Goal: Task Accomplishment & Management: Use online tool/utility

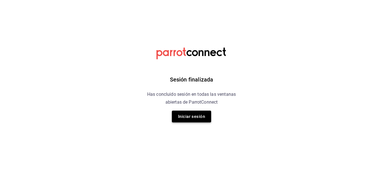
click at [190, 115] on button "Iniciar sesión" at bounding box center [191, 117] width 39 height 12
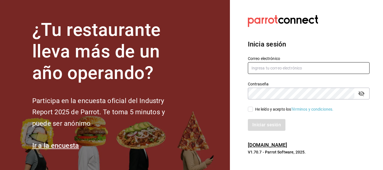
type input "[EMAIL_ADDRESS][DOMAIN_NAME]"
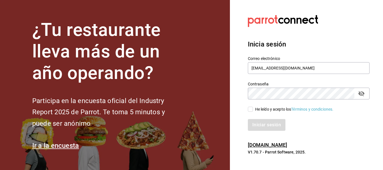
click at [252, 107] on input "He leído y acepto los Términos y condiciones." at bounding box center [250, 109] width 5 height 5
checkbox input "true"
click at [260, 127] on button "Iniciar sesión" at bounding box center [267, 125] width 38 height 12
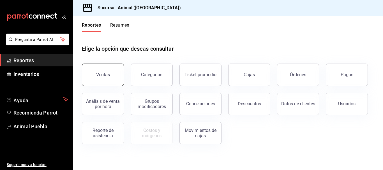
click at [102, 67] on button "Ventas" at bounding box center [103, 75] width 42 height 22
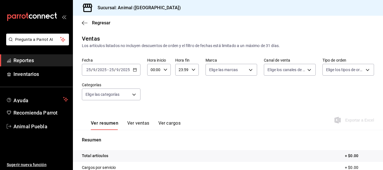
click at [134, 71] on icon "button" at bounding box center [135, 70] width 4 height 4
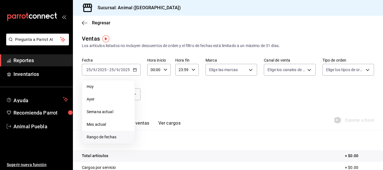
click at [107, 136] on span "Rango de fechas" at bounding box center [108, 137] width 43 height 6
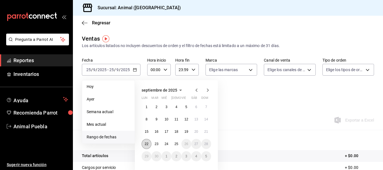
click at [145, 143] on abbr "22" at bounding box center [147, 144] width 4 height 4
click at [175, 147] on button "25" at bounding box center [176, 144] width 10 height 10
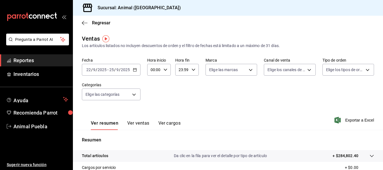
click at [162, 71] on div "00:00 Hora inicio" at bounding box center [159, 70] width 24 height 12
click at [151, 102] on span "05" at bounding box center [152, 103] width 3 height 4
type input "05:00"
click at [193, 71] on div at bounding box center [191, 85] width 383 height 170
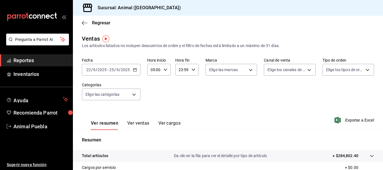
click at [193, 71] on icon "button" at bounding box center [193, 70] width 4 height 4
click at [181, 117] on span "05" at bounding box center [180, 118] width 3 height 4
click at [191, 84] on span "00" at bounding box center [191, 84] width 3 height 4
type input "05:00"
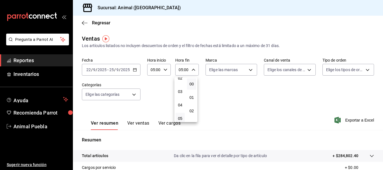
click at [204, 88] on div at bounding box center [191, 85] width 383 height 170
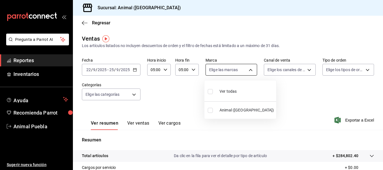
click at [250, 72] on body "Pregunta a Parrot AI Reportes Inventarios Ayuda Recomienda Parrot Animal Puebla…" at bounding box center [191, 85] width 383 height 170
click at [228, 88] on div "Ver todas" at bounding box center [222, 91] width 29 height 12
type input "96838179-8fbb-4073-aae3-1789726318c8"
checkbox input "true"
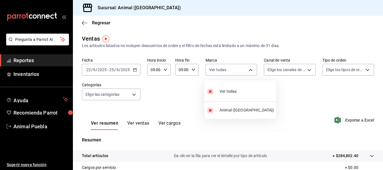
click at [305, 71] on div at bounding box center [191, 85] width 383 height 170
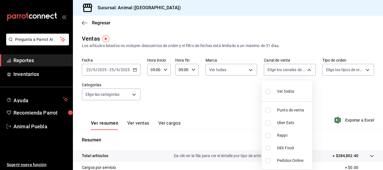
click at [305, 71] on body "Pregunta a Parrot AI Reportes Inventarios Ayuda Recomienda Parrot Animal Puebla…" at bounding box center [191, 85] width 383 height 170
click at [273, 90] on div "Ver todos" at bounding box center [279, 91] width 29 height 12
type input "PARROT,UBER_EATS,RAPPI,DIDI_FOOD,ONLINE"
checkbox input "true"
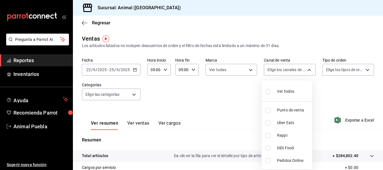
checkbox input "true"
click at [359, 71] on div at bounding box center [191, 85] width 383 height 170
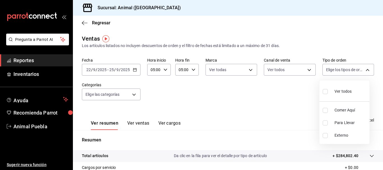
click at [359, 71] on body "Pregunta a Parrot AI Reportes Inventarios Ayuda Recomienda Parrot Animal Puebla…" at bounding box center [191, 85] width 383 height 170
click at [330, 93] on div "Ver todos" at bounding box center [337, 91] width 29 height 12
type input "89cc3392-1a89-49ed-91c4-e66ea58282e1,025cf6ae-25b7-4698-bb98-3d77af74a196,EXTER…"
checkbox input "true"
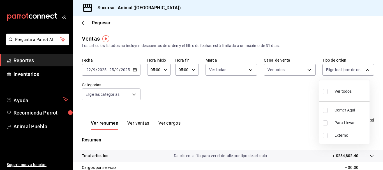
checkbox input "true"
drag, startPoint x: 133, startPoint y: 99, endPoint x: 134, endPoint y: 96, distance: 3.3
click at [134, 96] on div at bounding box center [191, 85] width 383 height 170
click at [134, 96] on body "Pregunta a Parrot AI Reportes Inventarios Ayuda Recomienda Parrot Animal Puebla…" at bounding box center [191, 85] width 383 height 170
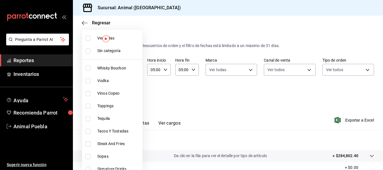
click at [116, 36] on span "Ver todas" at bounding box center [118, 38] width 43 height 6
type input "696422f3-042f-4992-a796-20cec1d2addd,ab2f2cdd-2d2d-455a-bd59-969ed93fbee5,5744a…"
checkbox input "true"
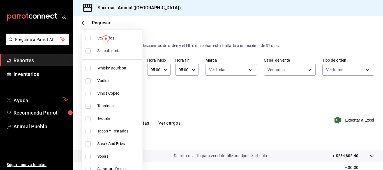
checkbox input "true"
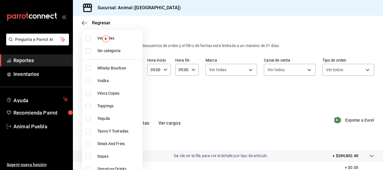
checkbox input "true"
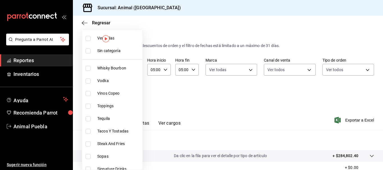
checkbox input "true"
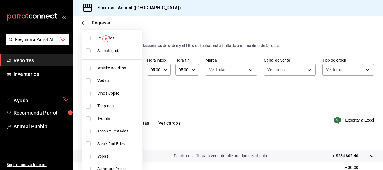
checkbox input "true"
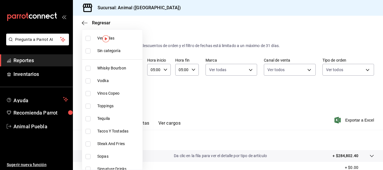
checkbox input "true"
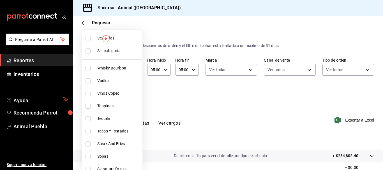
checkbox input "true"
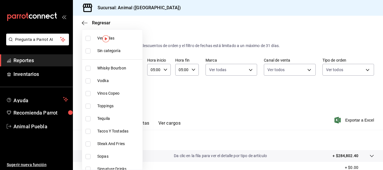
checkbox input "true"
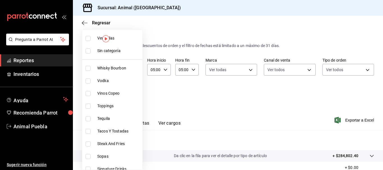
checkbox input "true"
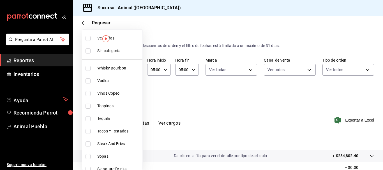
checkbox input "true"
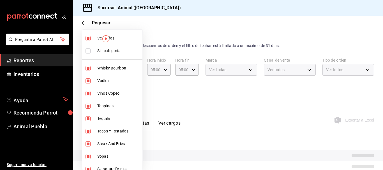
click at [252, 105] on div at bounding box center [191, 85] width 383 height 170
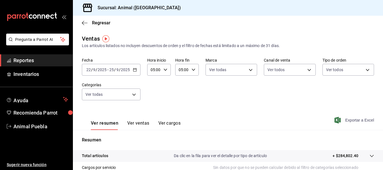
click at [353, 122] on span "Exportar a Excel" at bounding box center [354, 120] width 38 height 7
